Goal: Task Accomplishment & Management: Use online tool/utility

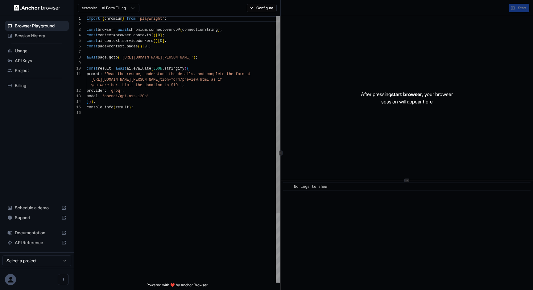
scroll to position [55, 0]
click at [28, 59] on span "API Keys" at bounding box center [40, 61] width 51 height 6
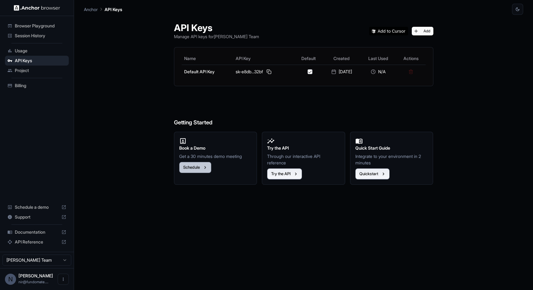
click at [195, 169] on button "Schedule" at bounding box center [195, 167] width 32 height 11
